Goal: Book appointment/travel/reservation

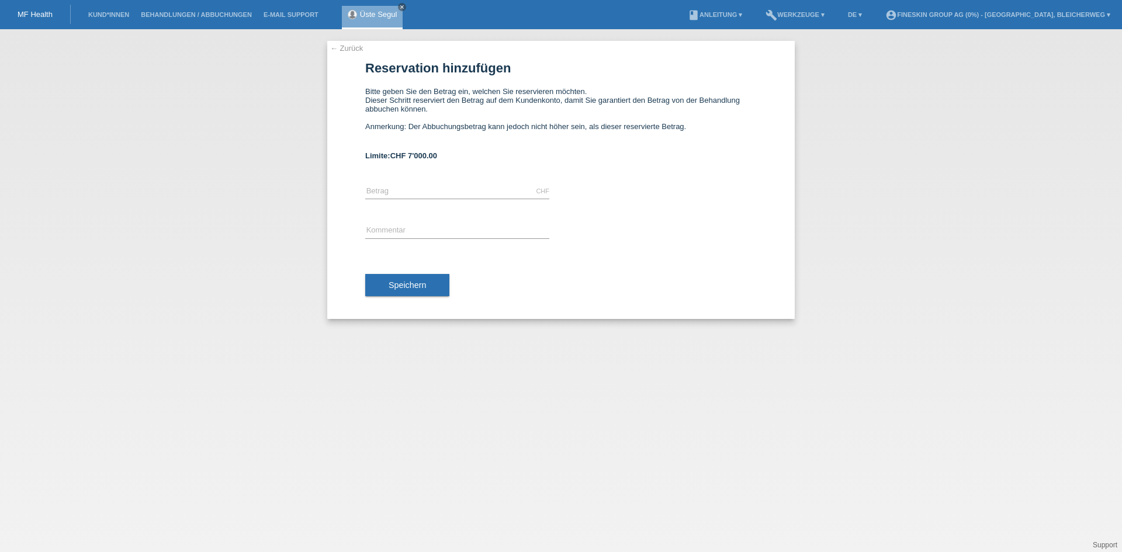
drag, startPoint x: 401, startPoint y: 7, endPoint x: 373, endPoint y: 13, distance: 28.7
click at [401, 7] on icon "close" at bounding box center [402, 7] width 6 height 6
click at [29, 19] on div "MF Health" at bounding box center [35, 14] width 71 height 19
click at [33, 9] on div "MF Health" at bounding box center [35, 14] width 71 height 19
click at [32, 15] on link "MF Health" at bounding box center [35, 14] width 35 height 9
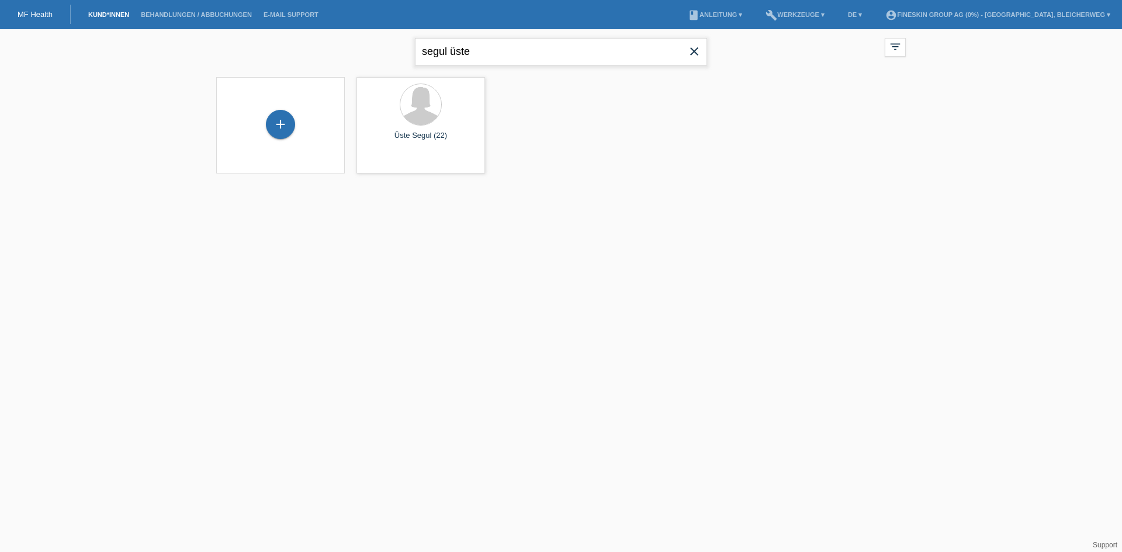
drag, startPoint x: 527, startPoint y: 54, endPoint x: 162, endPoint y: 29, distance: 365.6
click at [162, 29] on body "MF Health Kund*innen Behandlungen / Abbuchungen E-Mail Support menu account_cir…" at bounding box center [561, 108] width 1122 height 159
type input "henseleit"
click at [389, 162] on span "Anzeigen" at bounding box center [390, 163] width 32 height 9
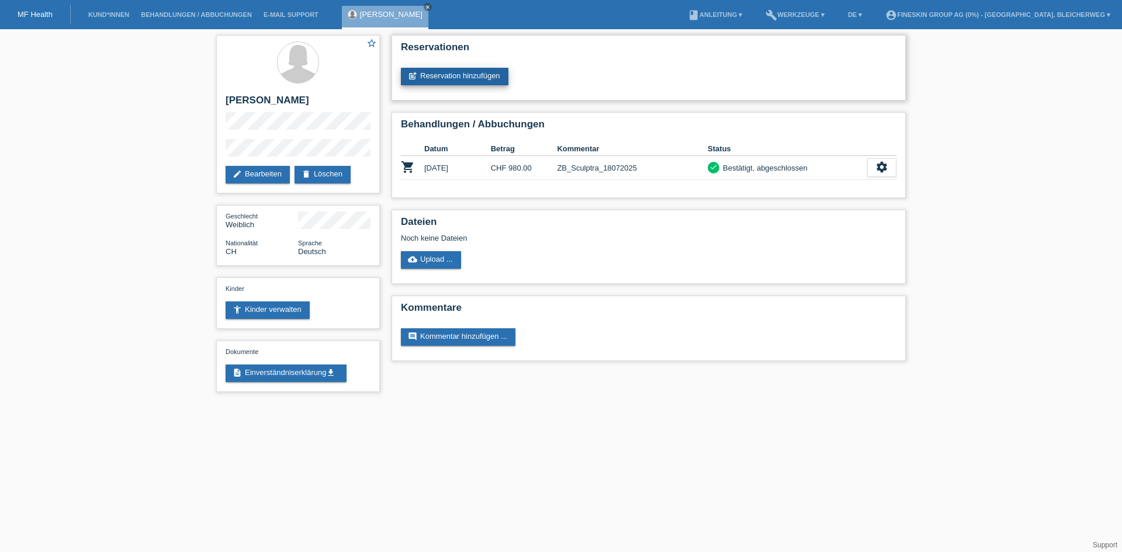
click at [455, 78] on link "post_add Reservation hinzufügen" at bounding box center [455, 77] width 108 height 18
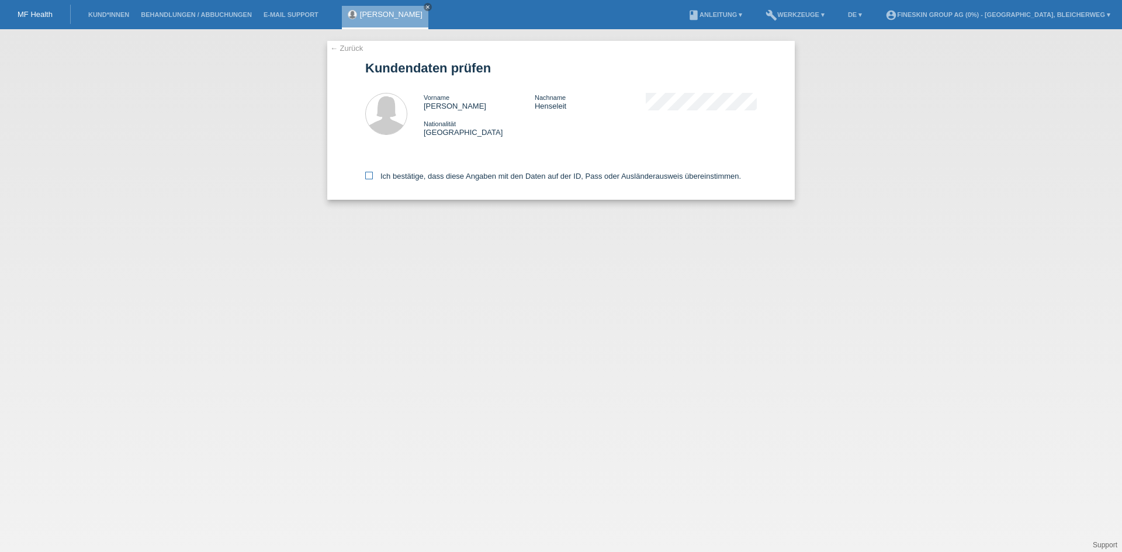
click at [366, 175] on icon at bounding box center [369, 176] width 8 height 8
click at [366, 175] on input "Ich bestätige, dass diese Angaben mit den Daten auf der ID, Pass oder Ausländer…" at bounding box center [369, 176] width 8 height 8
checkbox input "true"
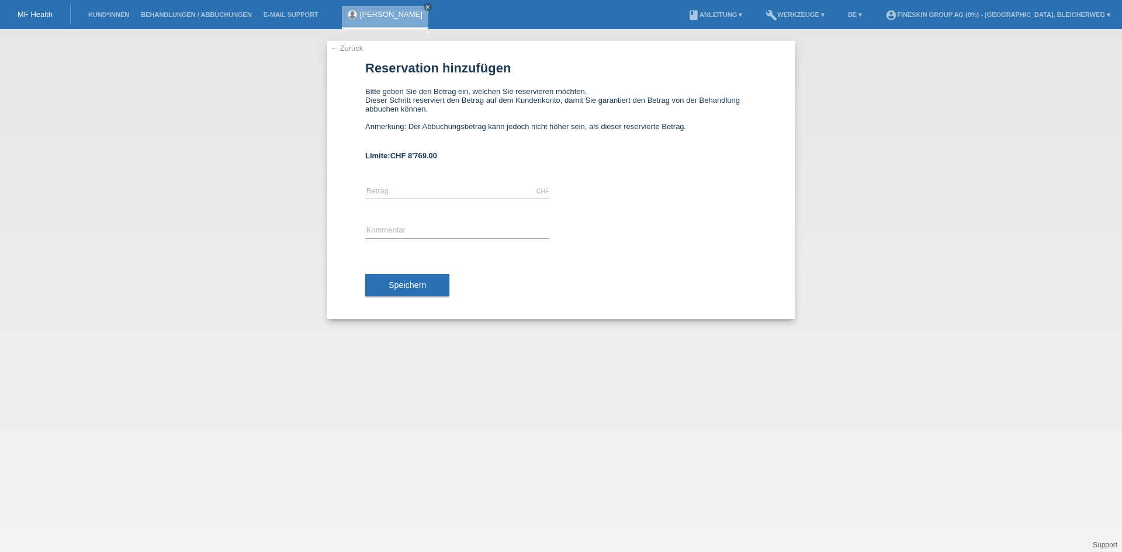
click at [42, 15] on link "MF Health" at bounding box center [35, 14] width 35 height 9
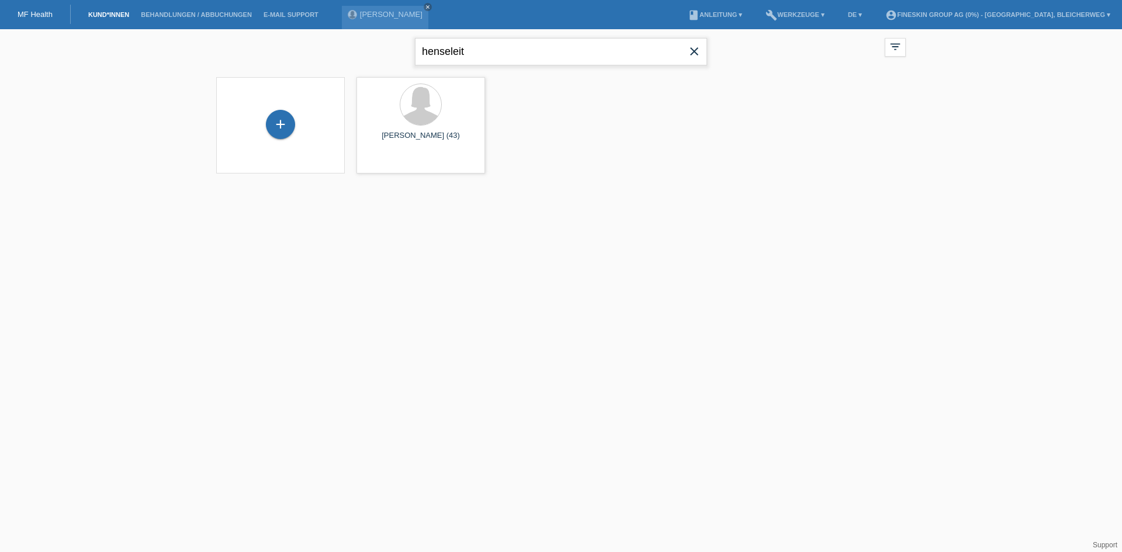
drag, startPoint x: 492, startPoint y: 52, endPoint x: 318, endPoint y: 44, distance: 173.8
click at [318, 44] on div "henseleit close filter_list view_module Alle Kund*innen anzeigen star Markierte…" at bounding box center [560, 50] width 701 height 42
drag, startPoint x: 38, startPoint y: 13, endPoint x: 71, endPoint y: 18, distance: 33.6
click at [38, 13] on link "MF Health" at bounding box center [35, 14] width 35 height 9
